Goal: Task Accomplishment & Management: Complete application form

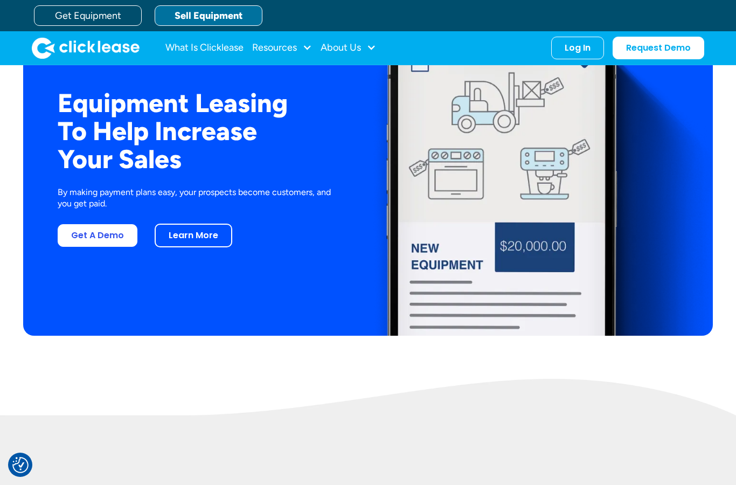
scroll to position [2033, 0]
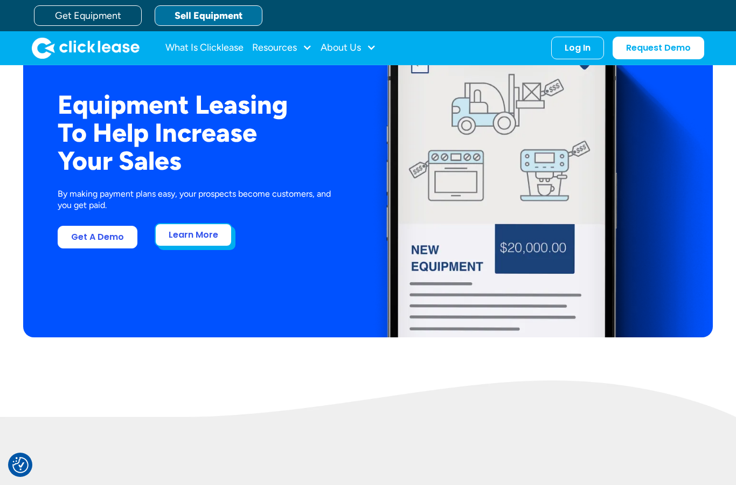
click at [188, 247] on link "Learn More" at bounding box center [194, 235] width 78 height 24
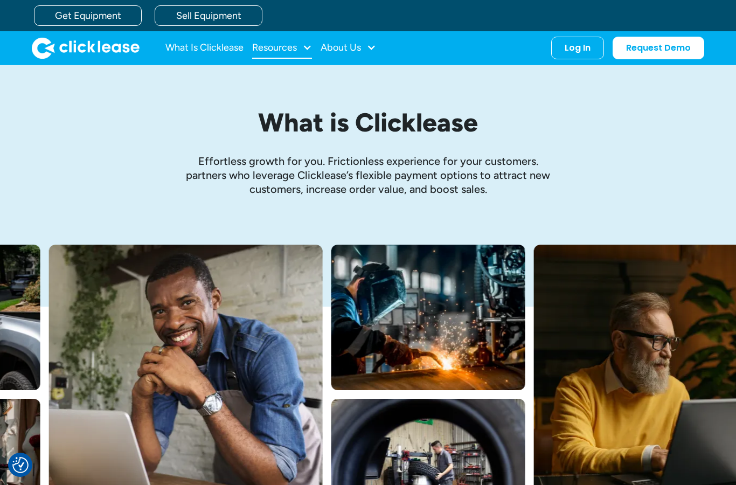
click at [297, 56] on div "Resources" at bounding box center [282, 48] width 60 height 22
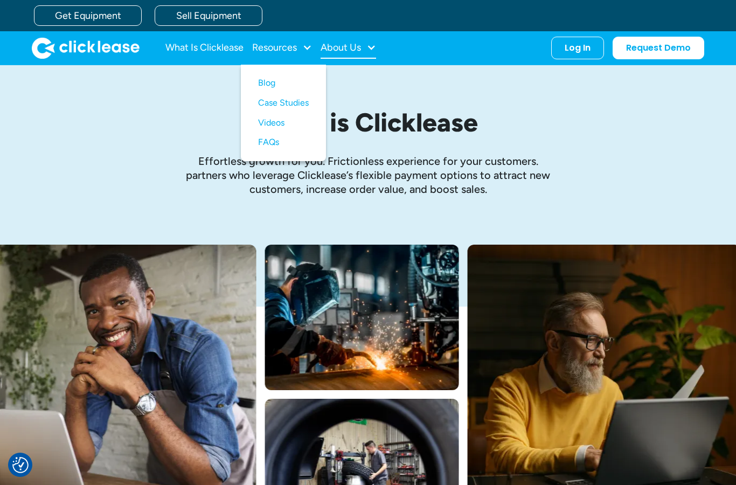
click at [350, 47] on div "About Us" at bounding box center [341, 47] width 40 height 0
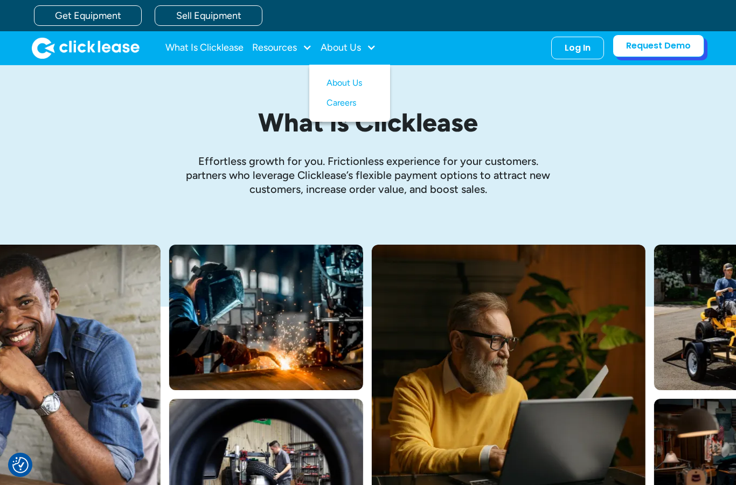
click at [648, 52] on link "Request Demo" at bounding box center [659, 45] width 92 height 23
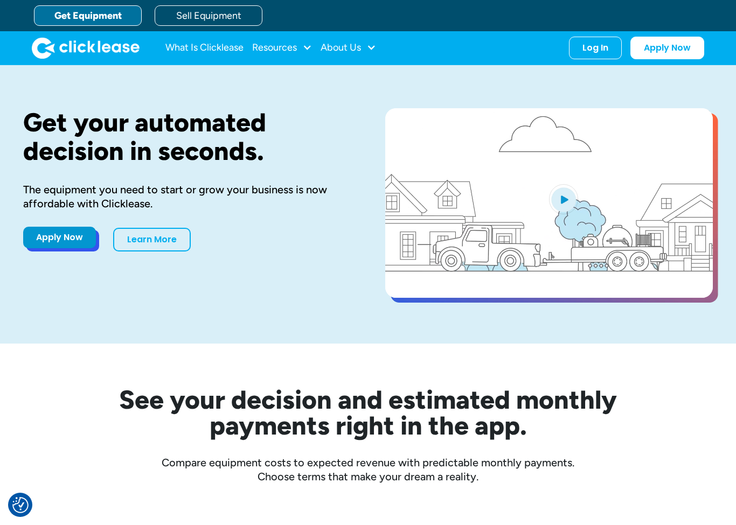
click at [46, 245] on link "Apply Now" at bounding box center [59, 238] width 73 height 22
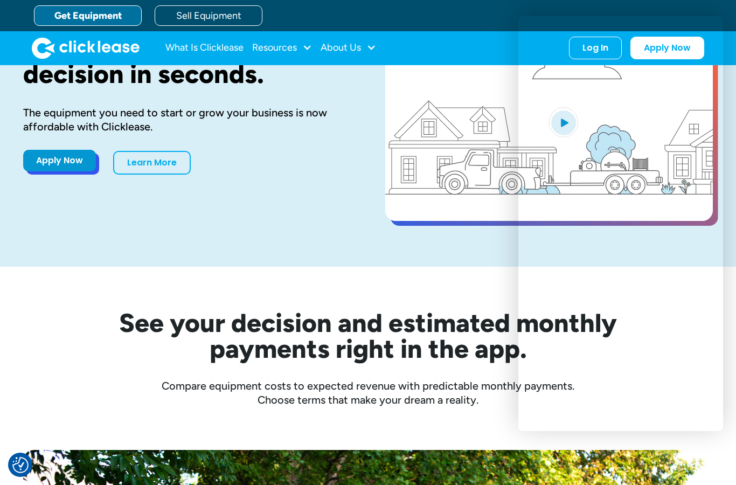
scroll to position [73, 0]
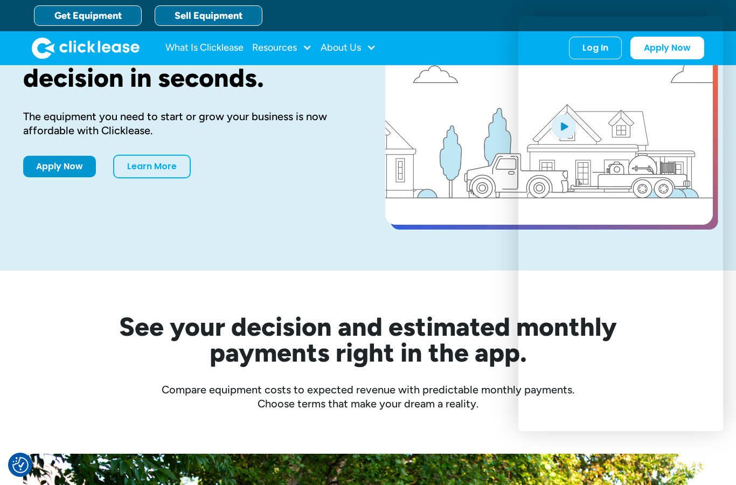
click at [212, 22] on link "Sell Equipment" at bounding box center [209, 15] width 108 height 20
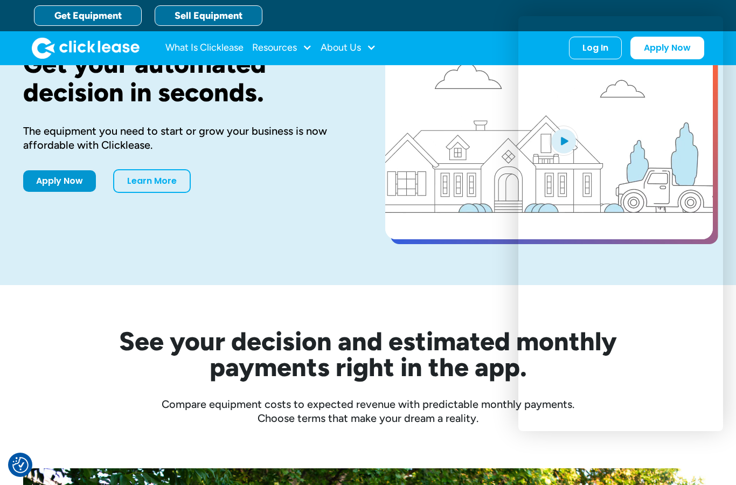
scroll to position [0, 0]
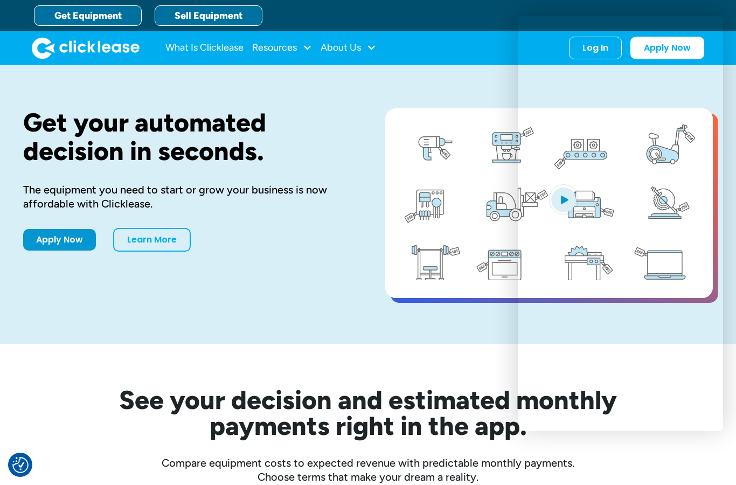
click at [223, 17] on link "Sell Equipment" at bounding box center [209, 15] width 108 height 20
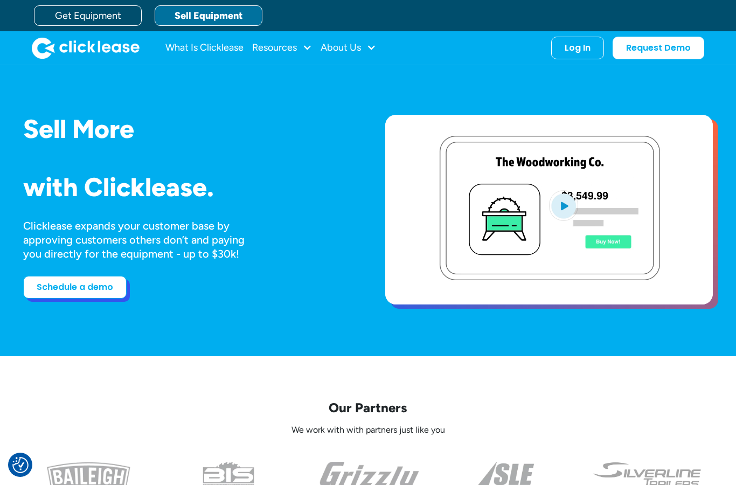
click at [71, 299] on link "Schedule a demo" at bounding box center [74, 287] width 103 height 23
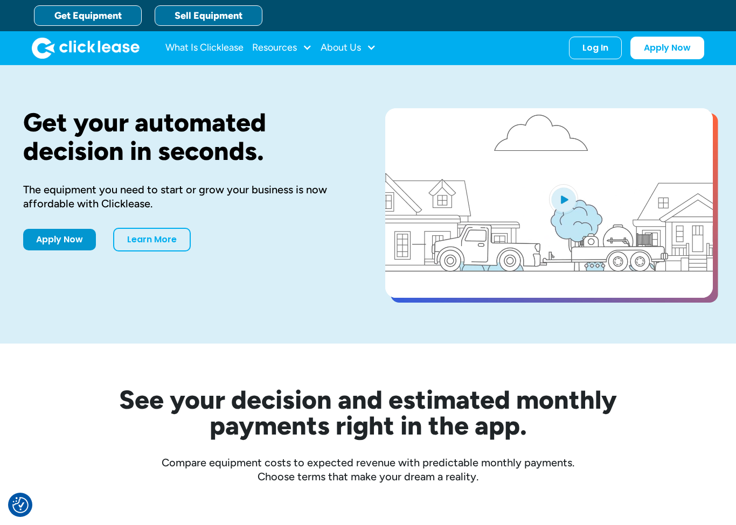
click at [189, 24] on link "Sell Equipment" at bounding box center [209, 15] width 108 height 20
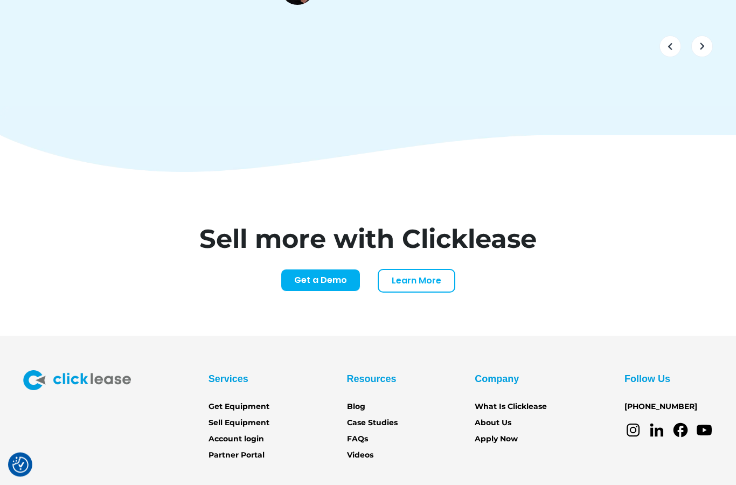
scroll to position [4356, 0]
click at [331, 267] on link "Get a Demo" at bounding box center [321, 278] width 80 height 23
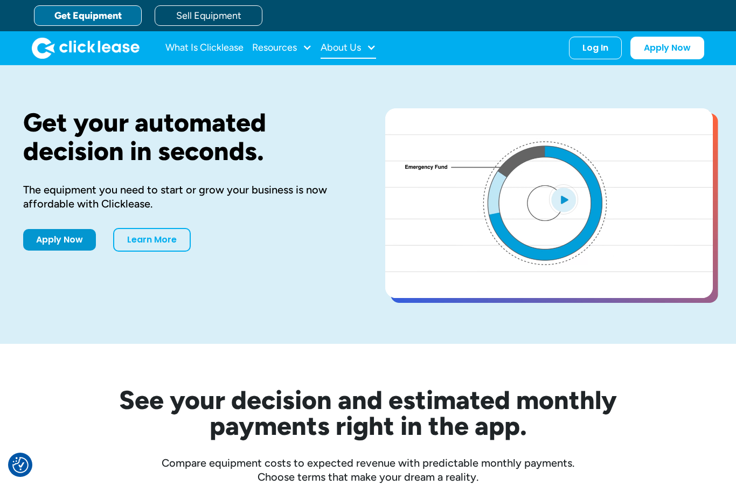
click at [341, 47] on div "About Us" at bounding box center [341, 47] width 40 height 0
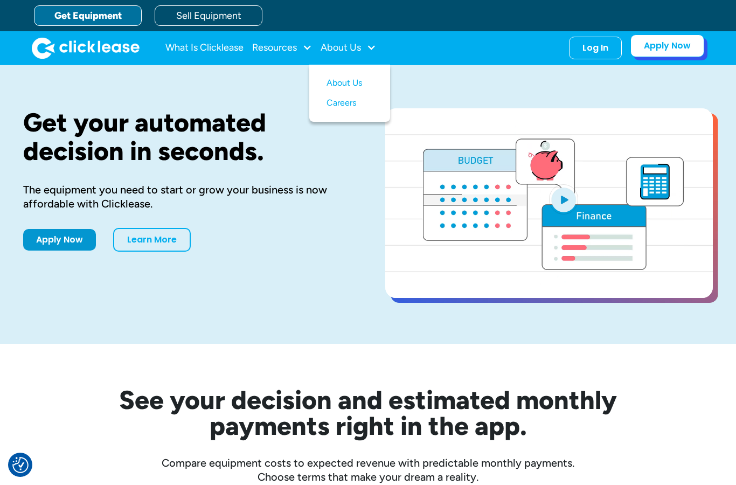
click at [669, 50] on link "Apply Now" at bounding box center [667, 45] width 74 height 23
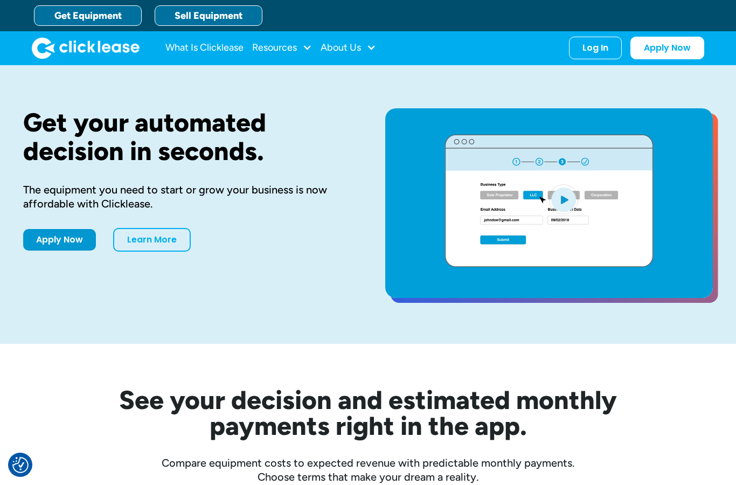
click at [223, 19] on link "Sell Equipment" at bounding box center [209, 15] width 108 height 20
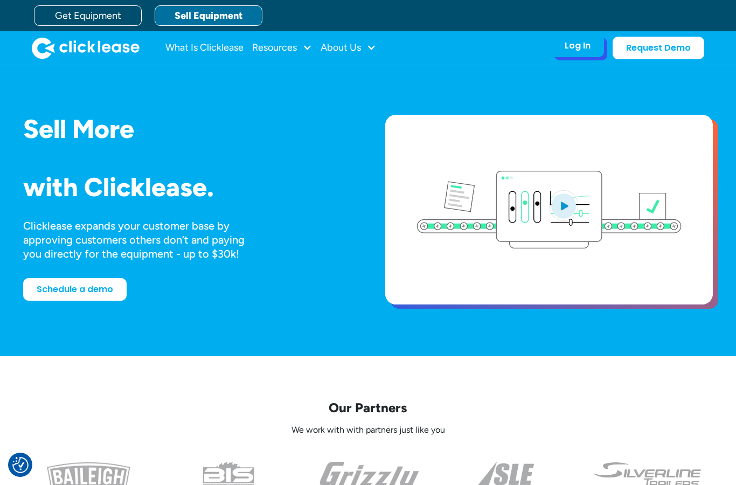
click at [574, 50] on div "Log In" at bounding box center [578, 45] width 26 height 11
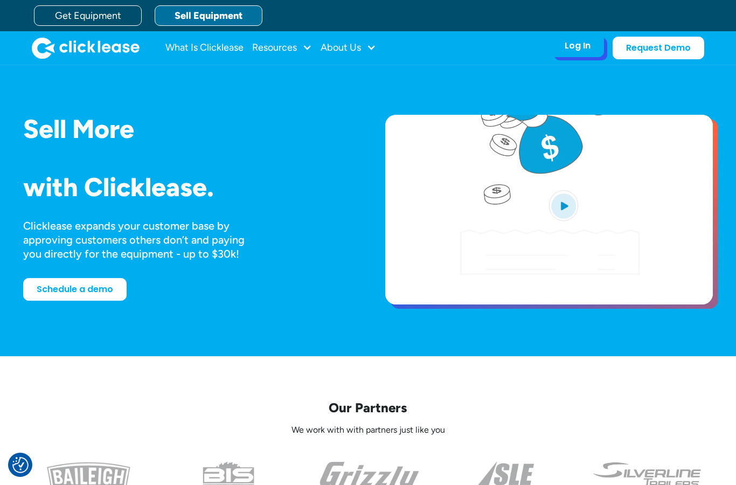
click at [582, 48] on div "Log In" at bounding box center [578, 45] width 26 height 11
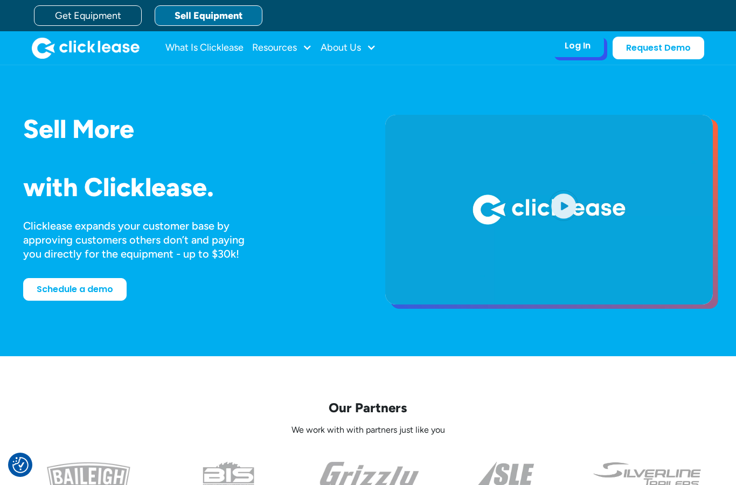
click at [582, 48] on div "Log In" at bounding box center [578, 45] width 26 height 11
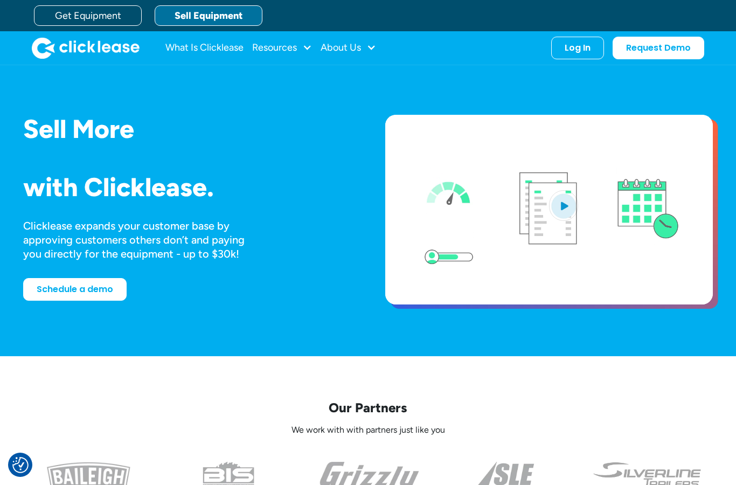
click at [209, 12] on link "Sell Equipment" at bounding box center [209, 15] width 108 height 20
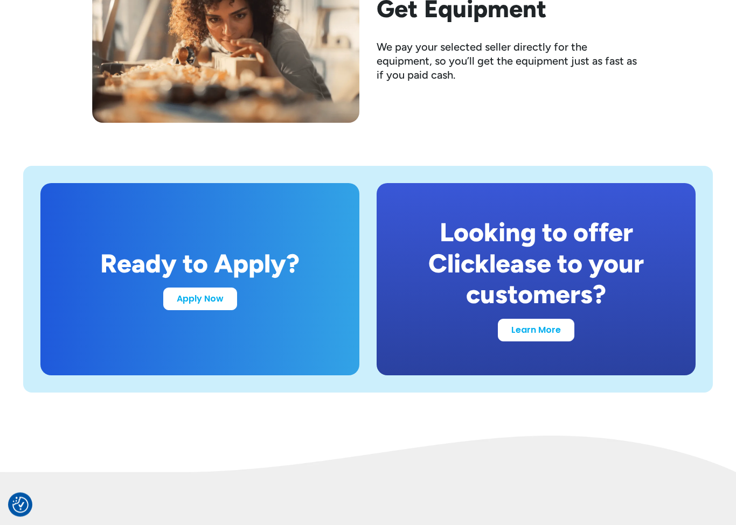
scroll to position [2035, 0]
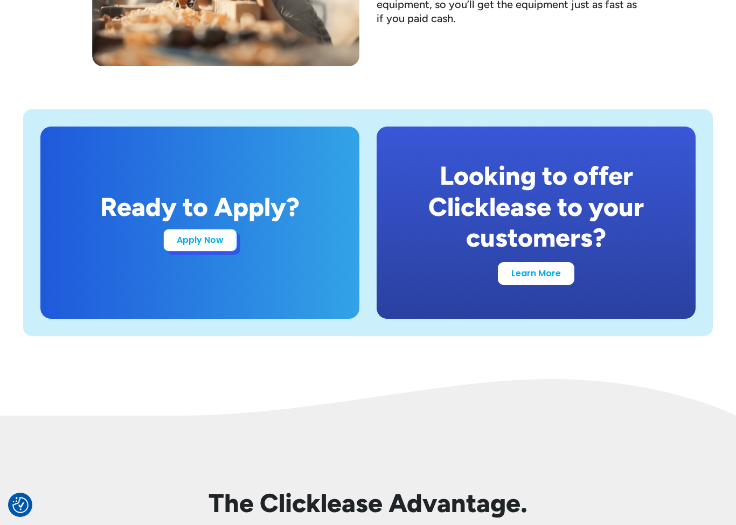
click at [207, 240] on link "Apply Now" at bounding box center [200, 240] width 74 height 23
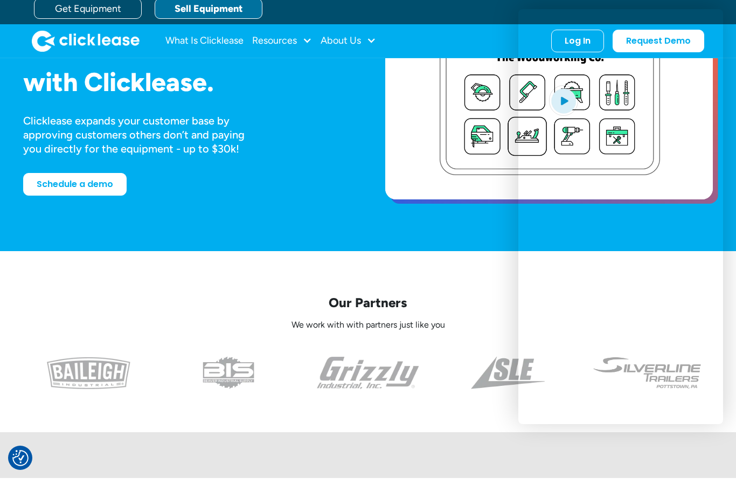
scroll to position [105, 0]
